Goal: Transaction & Acquisition: Book appointment/travel/reservation

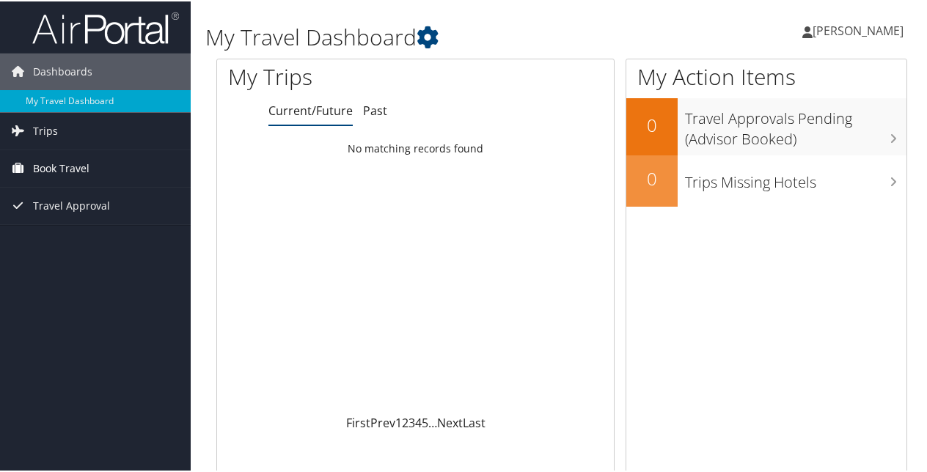
click at [42, 166] on span "Book Travel" at bounding box center [61, 167] width 56 height 37
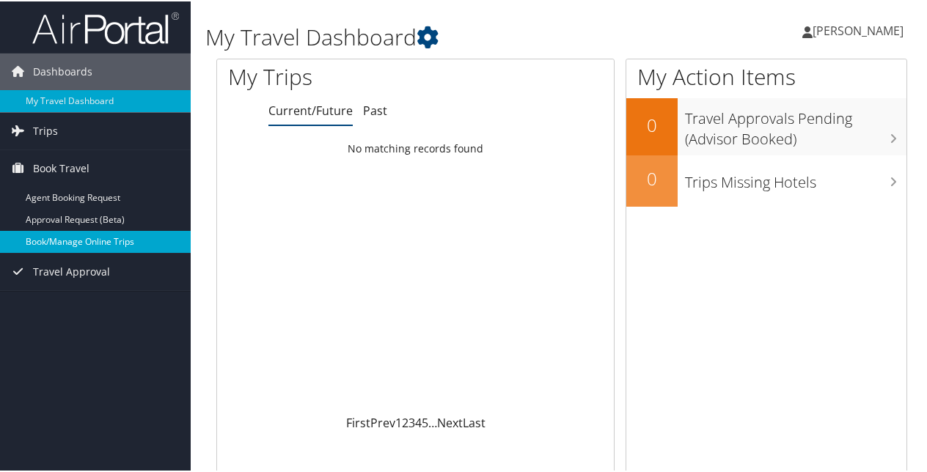
click at [49, 237] on link "Book/Manage Online Trips" at bounding box center [95, 241] width 191 height 22
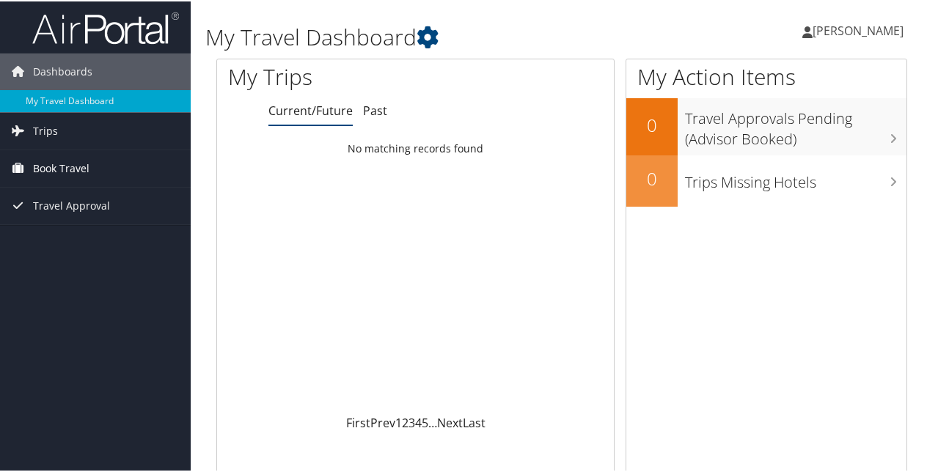
click at [67, 164] on span "Book Travel" at bounding box center [61, 167] width 56 height 37
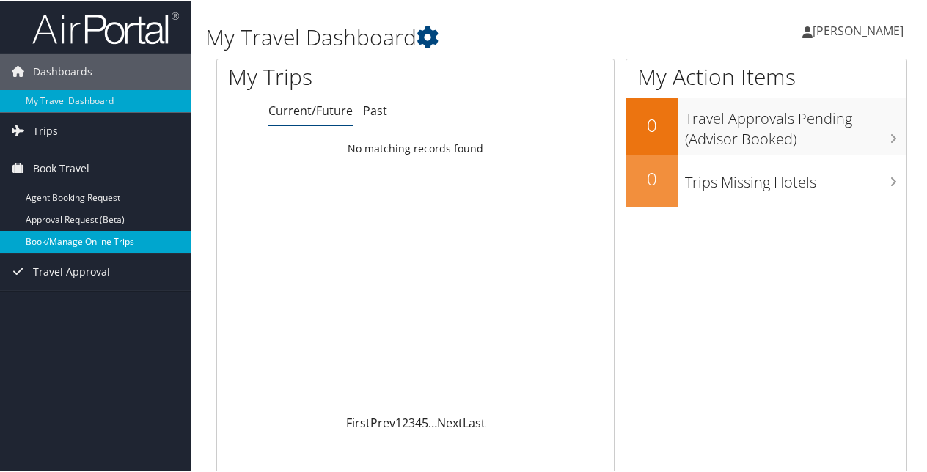
click at [67, 237] on link "Book/Manage Online Trips" at bounding box center [95, 241] width 191 height 22
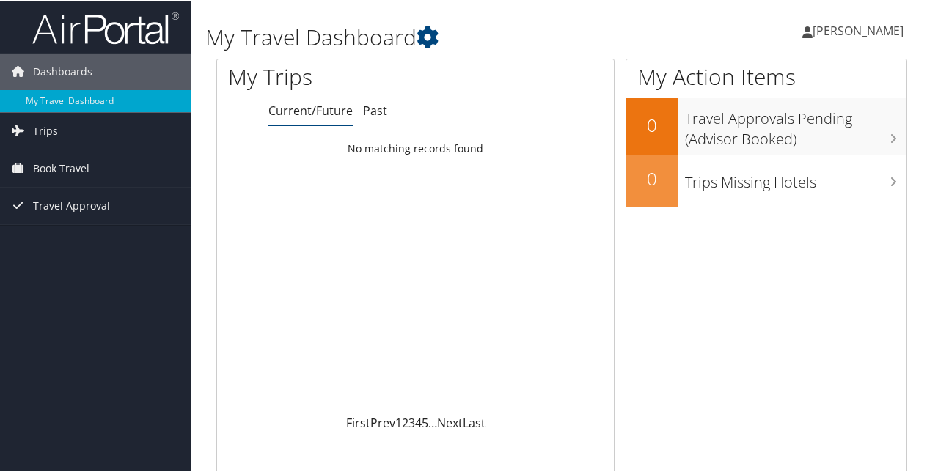
click at [813, 26] on span "[PERSON_NAME]" at bounding box center [858, 29] width 91 height 16
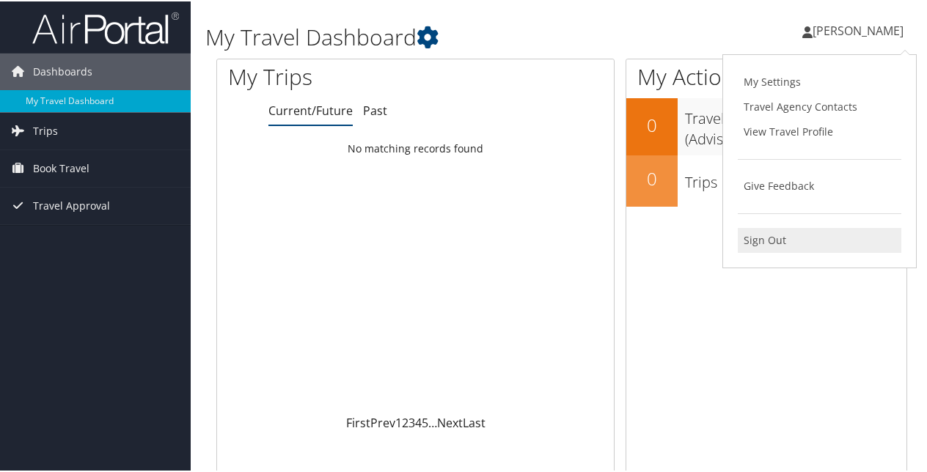
click at [773, 241] on link "Sign Out" at bounding box center [820, 239] width 164 height 25
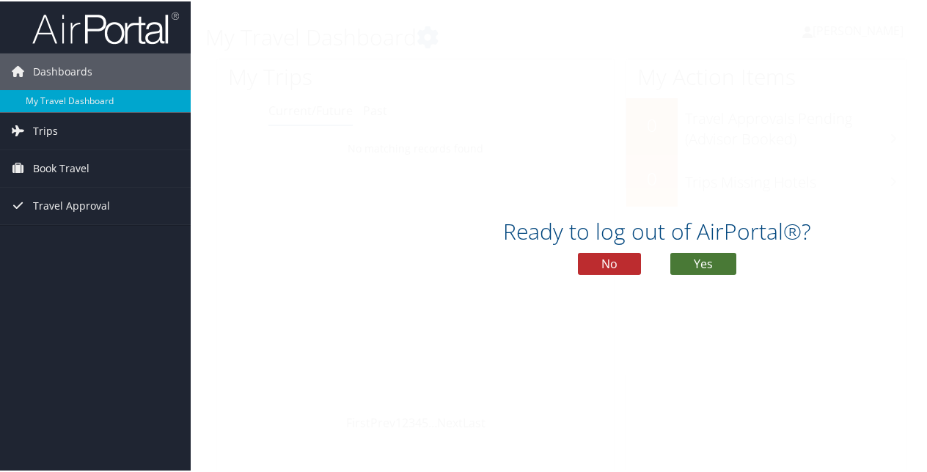
click at [693, 269] on button "Yes" at bounding box center [704, 263] width 66 height 22
